Goal: Task Accomplishment & Management: Use online tool/utility

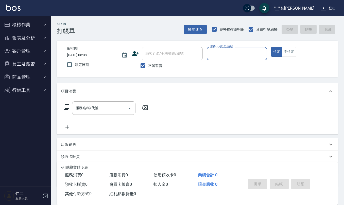
click at [30, 76] on button "商品管理" at bounding box center [25, 77] width 47 height 13
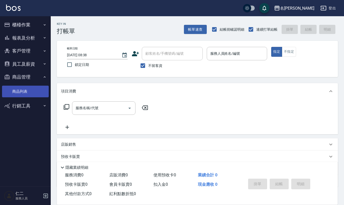
click at [30, 92] on link "商品列表" at bounding box center [25, 92] width 47 height 12
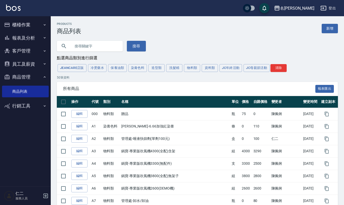
drag, startPoint x: 71, startPoint y: 80, endPoint x: 192, endPoint y: 44, distance: 125.8
click at [100, 48] on input "text" at bounding box center [95, 46] width 48 height 14
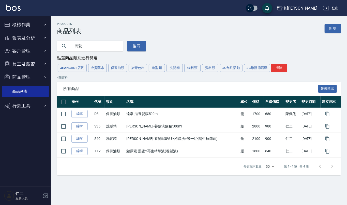
click at [87, 50] on input "養髮" at bounding box center [95, 46] width 48 height 14
drag, startPoint x: 86, startPoint y: 49, endPoint x: 59, endPoint y: 47, distance: 26.5
click at [60, 47] on div "養髮" at bounding box center [90, 46] width 66 height 11
type input "s"
type input "歐"
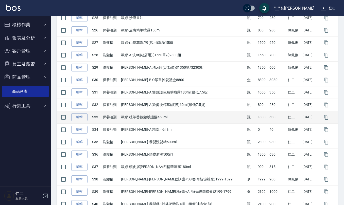
scroll to position [411, 0]
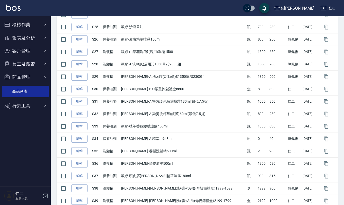
click at [24, 26] on button "櫃檯作業" at bounding box center [25, 24] width 47 height 13
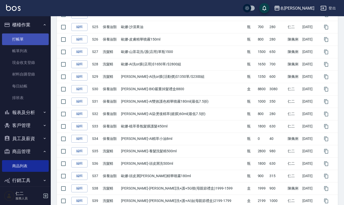
click at [24, 36] on link "打帳單" at bounding box center [25, 40] width 47 height 12
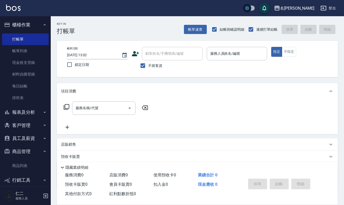
drag, startPoint x: 24, startPoint y: 40, endPoint x: 151, endPoint y: 96, distance: 139.5
click at [151, 96] on div "項目消費" at bounding box center [197, 91] width 281 height 16
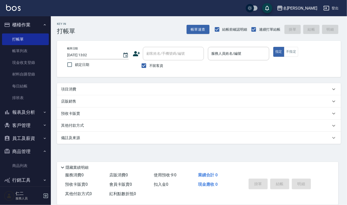
click at [80, 93] on div "項目消費" at bounding box center [199, 89] width 284 height 12
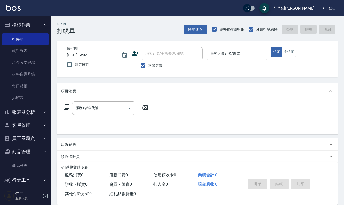
click at [25, 139] on button "員工及薪資" at bounding box center [25, 138] width 47 height 13
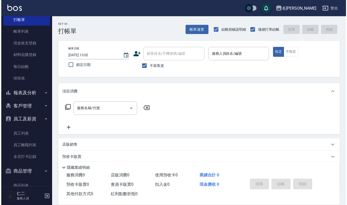
scroll to position [45, 0]
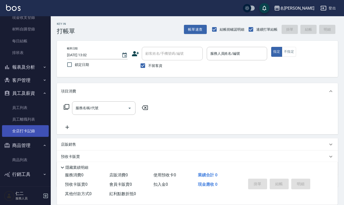
click at [29, 131] on link "全店打卡記錄" at bounding box center [25, 131] width 47 height 12
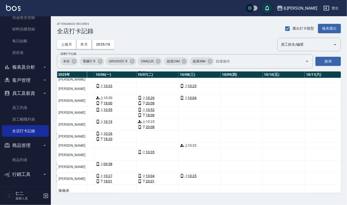
scroll to position [157, 264]
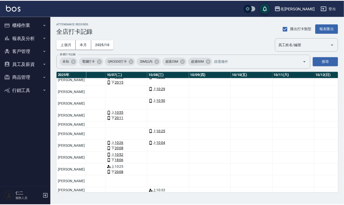
scroll to position [135, 294]
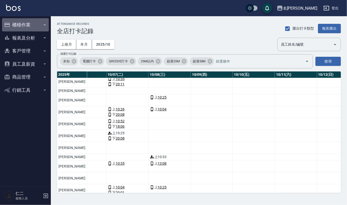
click at [29, 21] on button "櫃檯作業" at bounding box center [25, 24] width 47 height 13
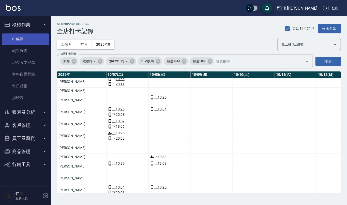
click at [36, 34] on link "打帳單" at bounding box center [25, 40] width 47 height 12
